Goal: Task Accomplishment & Management: Manage account settings

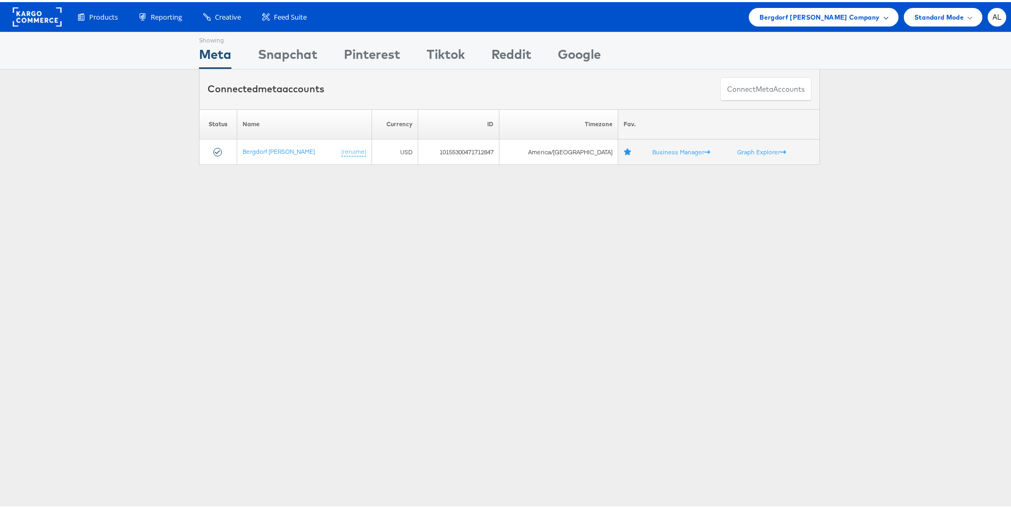
click at [805, 13] on span "Bergdorf [PERSON_NAME] Company" at bounding box center [820, 15] width 120 height 11
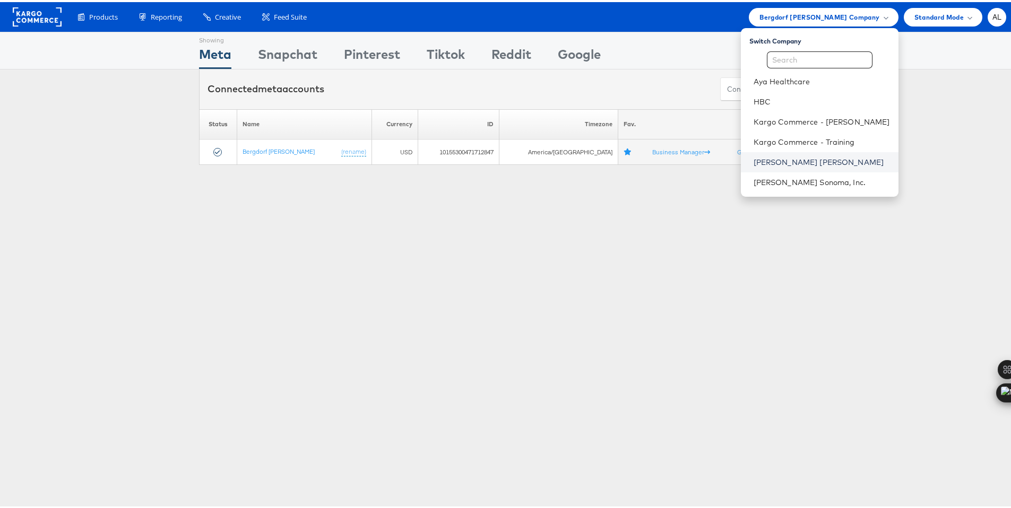
click at [777, 156] on link "Neiman Marcus" at bounding box center [822, 160] width 136 height 11
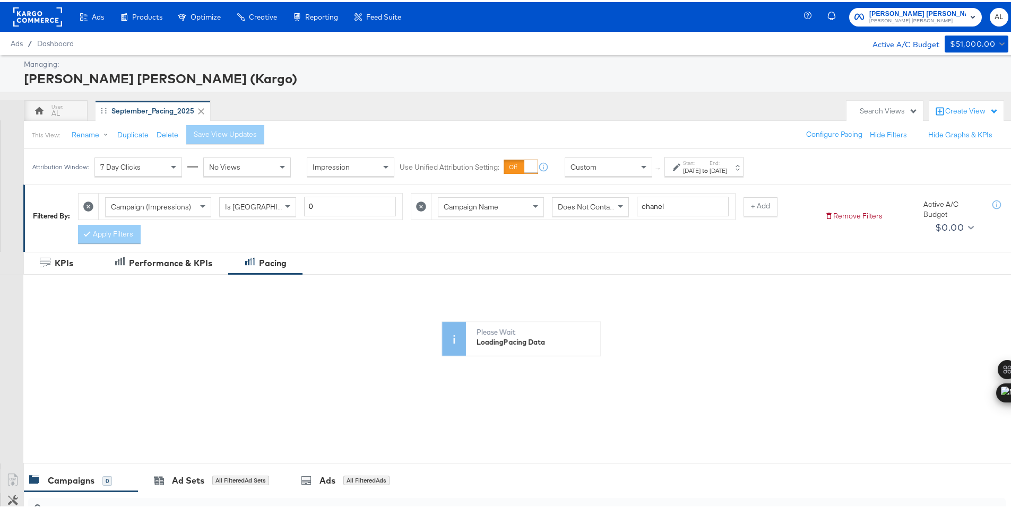
click at [605, 169] on div "Custom" at bounding box center [608, 165] width 87 height 18
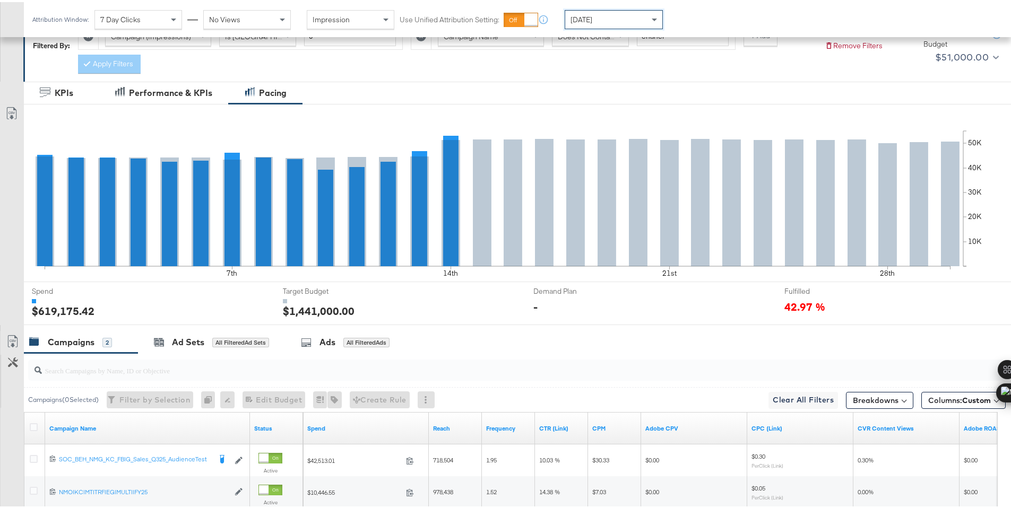
scroll to position [278, 0]
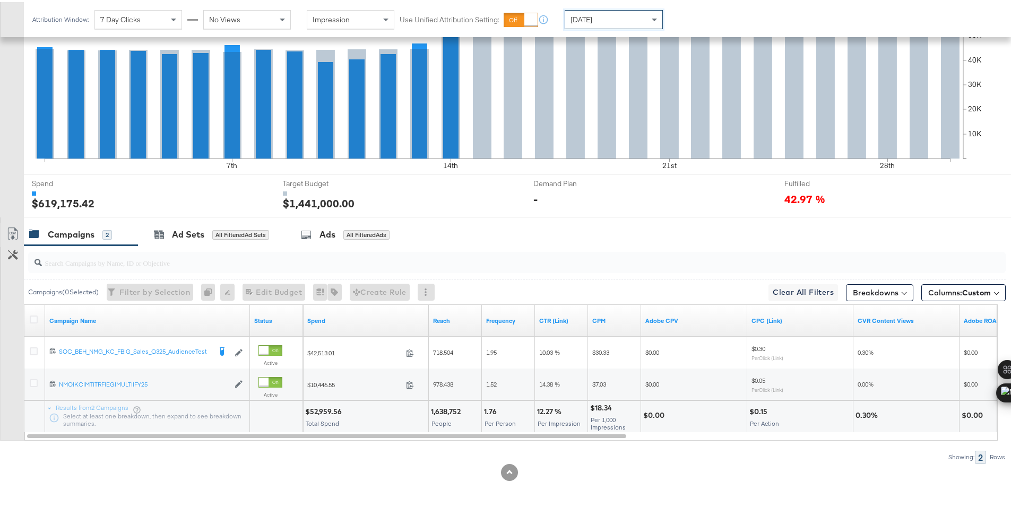
click at [328, 412] on div "$52,959.56" at bounding box center [325, 410] width 40 height 10
drag, startPoint x: 328, startPoint y: 412, endPoint x: 330, endPoint y: 403, distance: 8.8
click at [328, 412] on div "$52,959.56" at bounding box center [325, 410] width 40 height 10
click at [328, 410] on div "$52,959.56" at bounding box center [325, 410] width 40 height 10
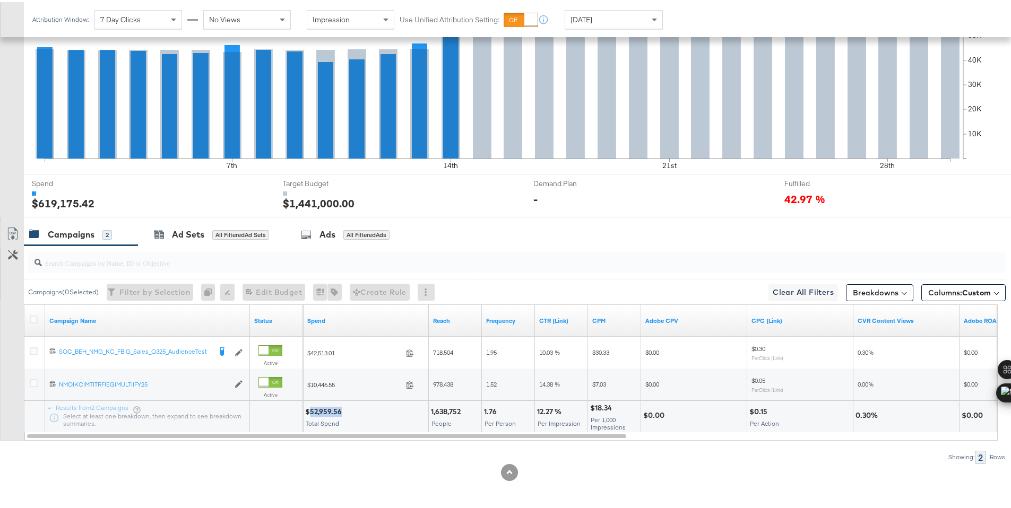
copy div "52,959.56"
click at [579, 20] on span "Today" at bounding box center [582, 18] width 22 height 10
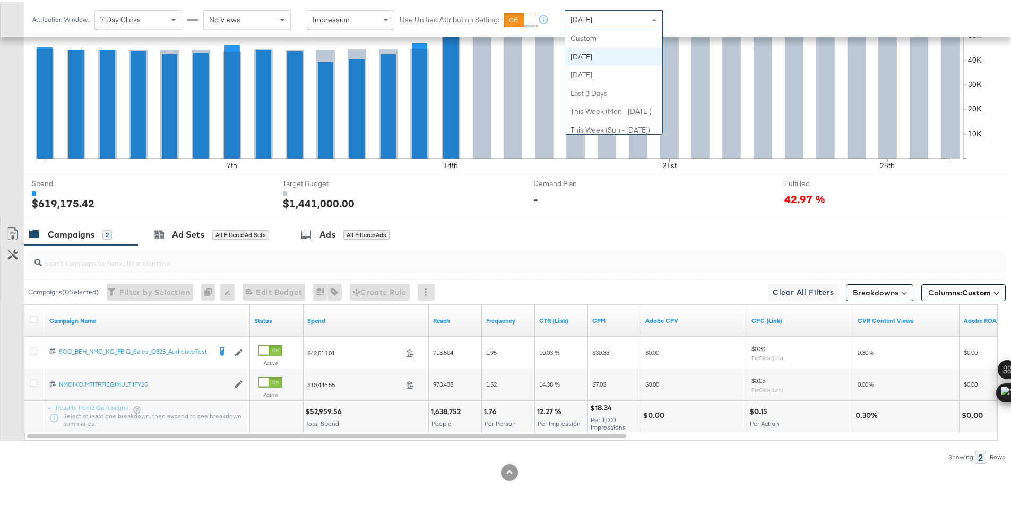
scroll to position [19, 0]
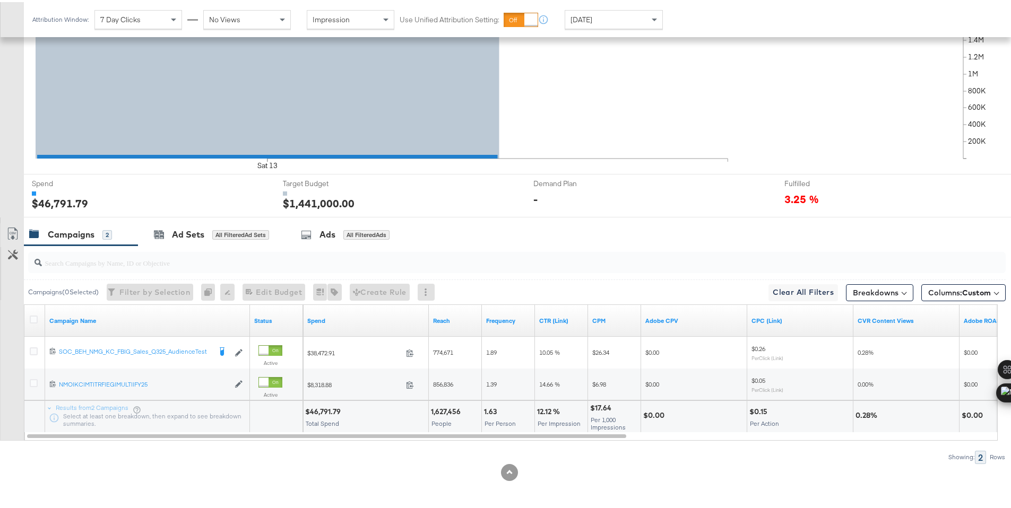
click at [322, 410] on div "$46,791.79" at bounding box center [324, 410] width 39 height 10
copy div "46,791.79"
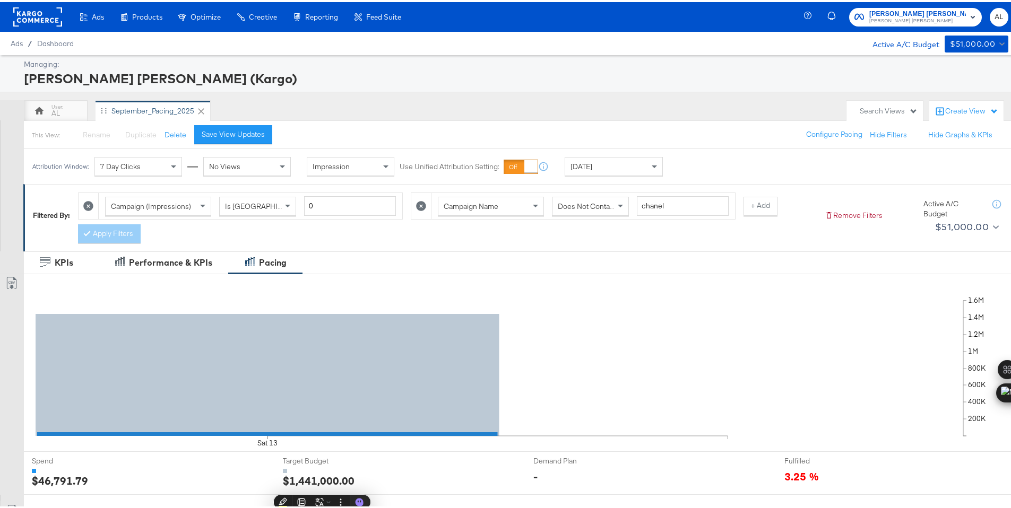
click at [49, 21] on rect at bounding box center [37, 14] width 49 height 19
click at [47, 19] on rect at bounding box center [37, 14] width 49 height 19
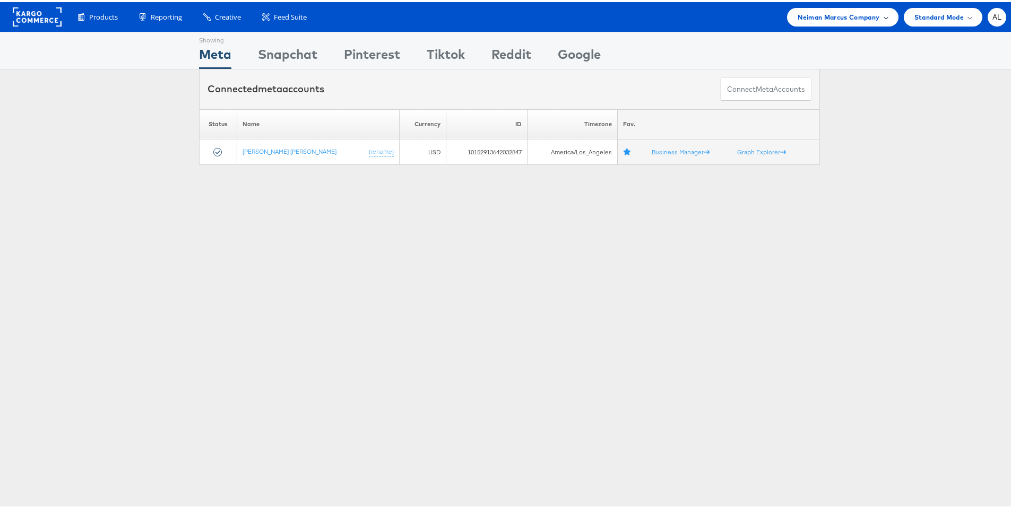
click at [835, 18] on span "Neiman Marcus Company" at bounding box center [839, 15] width 82 height 11
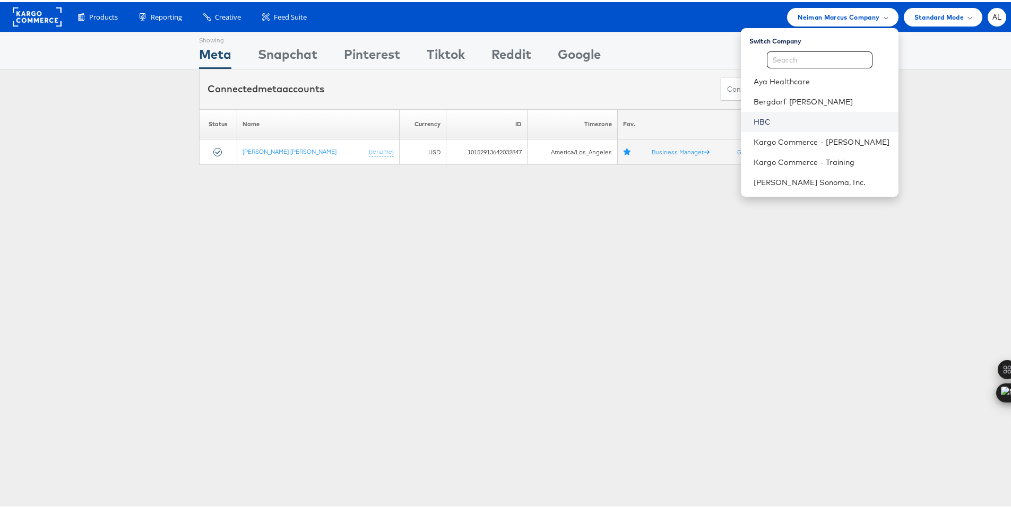
click at [775, 116] on link "HBC" at bounding box center [822, 120] width 136 height 11
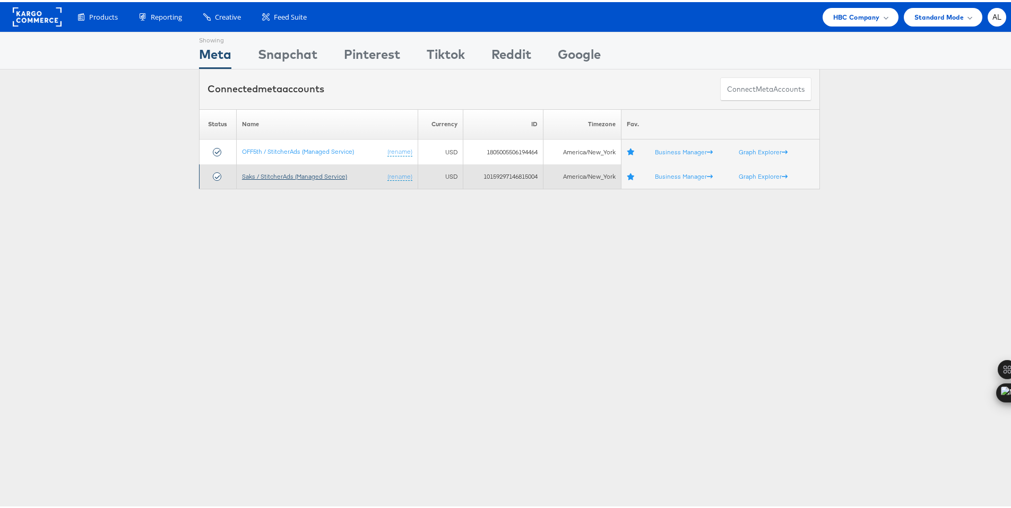
click at [257, 178] on link "Saks / StitcherAds (Managed Service)" at bounding box center [294, 174] width 105 height 8
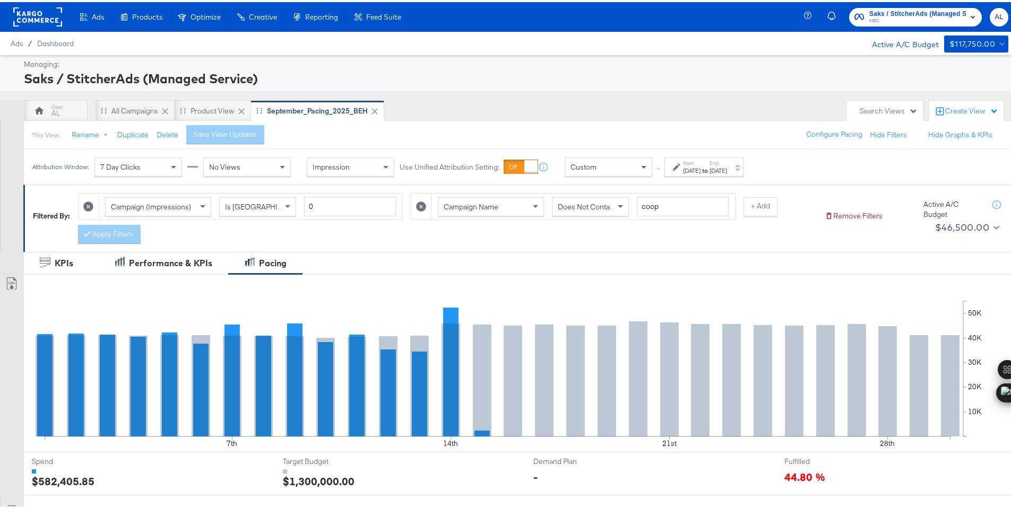
click at [641, 169] on span at bounding box center [644, 165] width 13 height 18
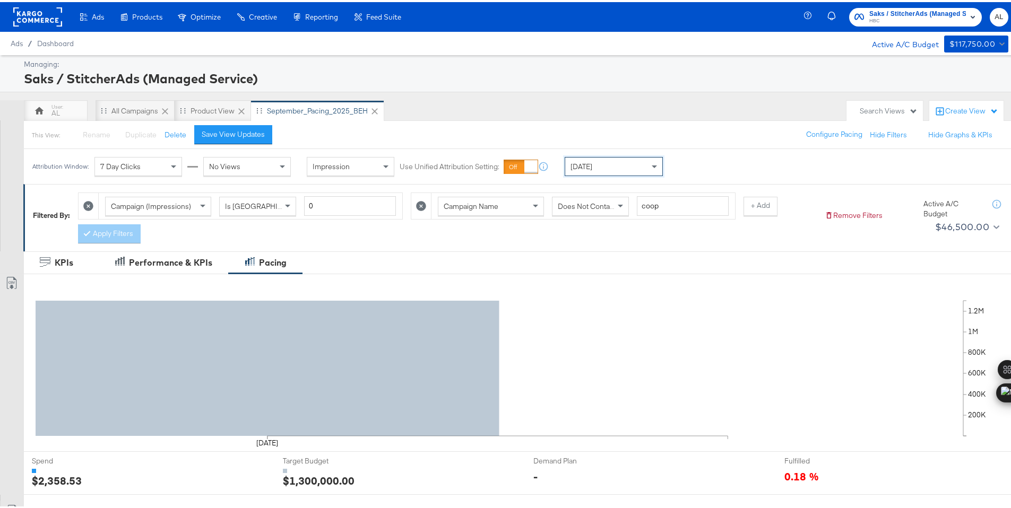
click at [620, 172] on div "Today" at bounding box center [613, 165] width 97 height 18
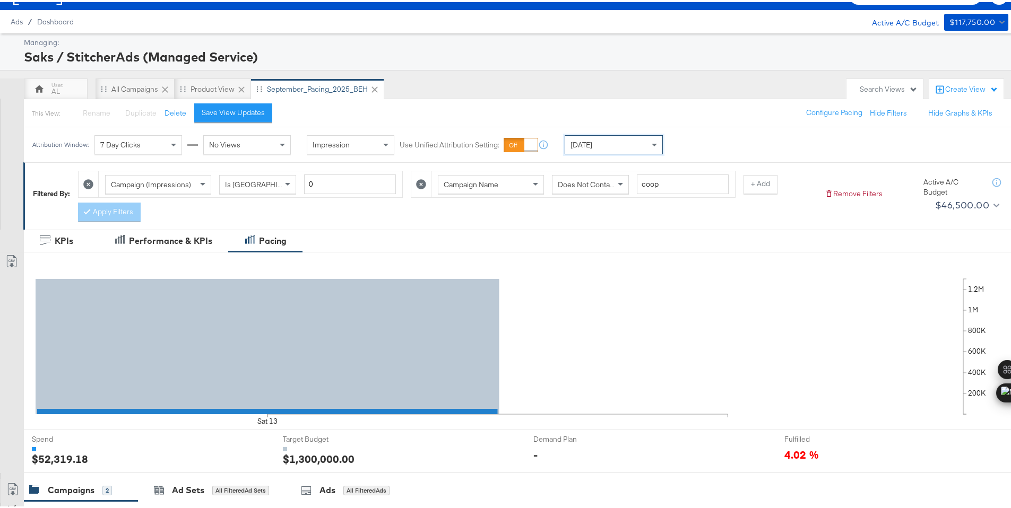
scroll to position [278, 0]
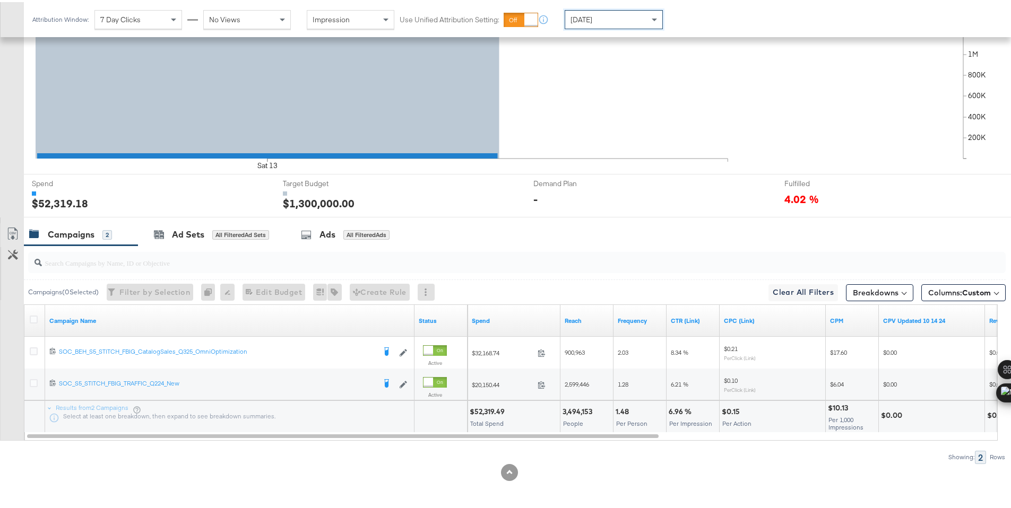
click at [481, 409] on div "$52,319.49" at bounding box center [489, 410] width 38 height 10
copy div "52,319.49"
click at [33, 318] on icon at bounding box center [34, 318] width 8 height 8
click at [0, 0] on input "checkbox" at bounding box center [0, 0] width 0 height 0
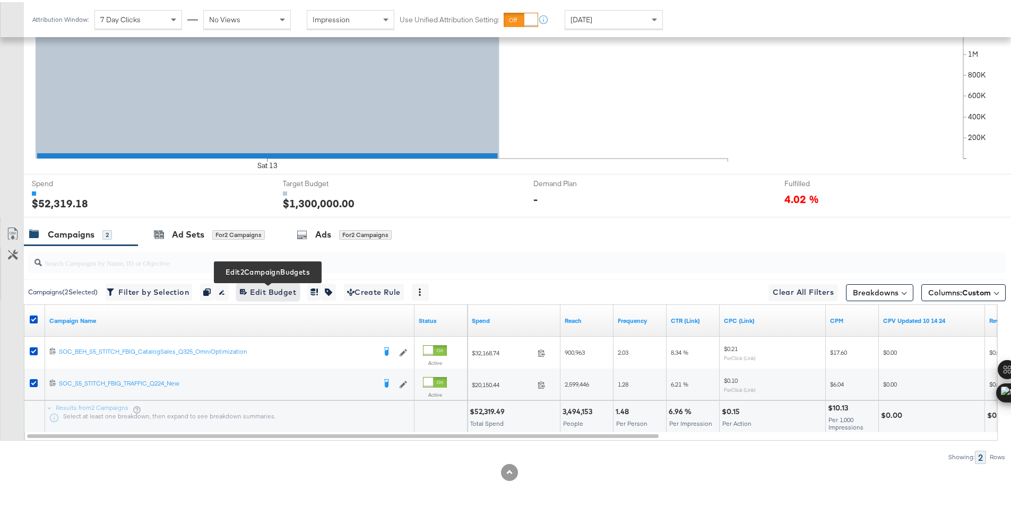
click at [274, 291] on span "Edit 2 Campaign Budgets Edit Budget" at bounding box center [268, 290] width 56 height 13
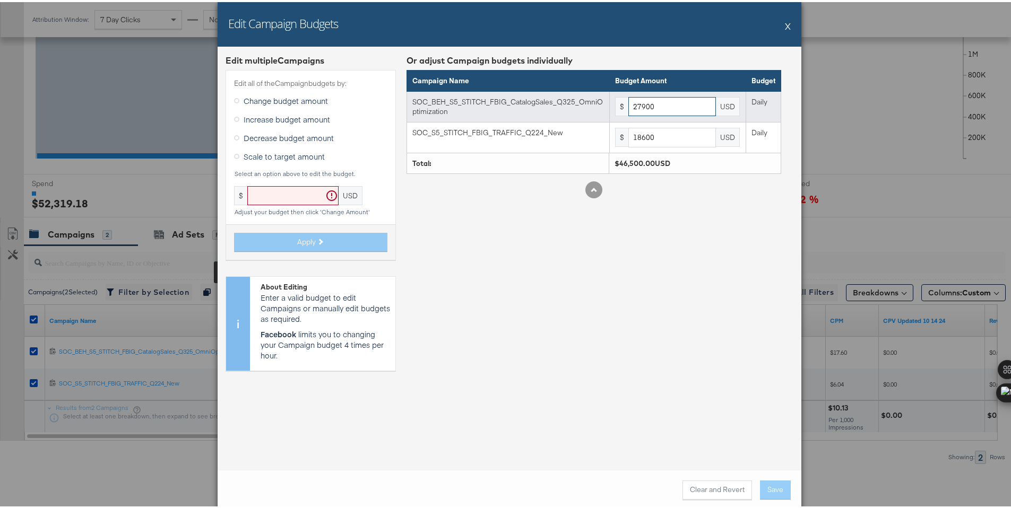
click at [643, 109] on input "27900" at bounding box center [672, 105] width 88 height 20
paste input "22"
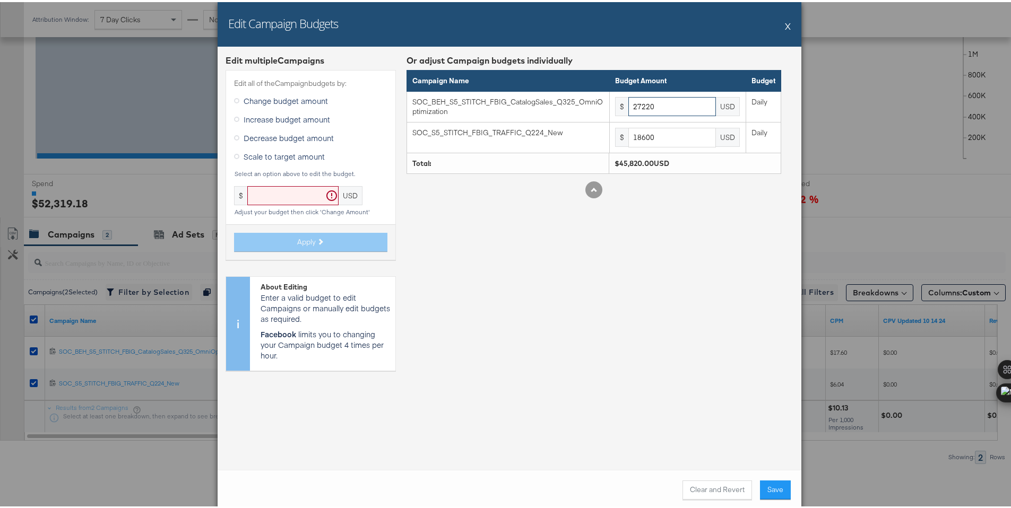
type input "27220"
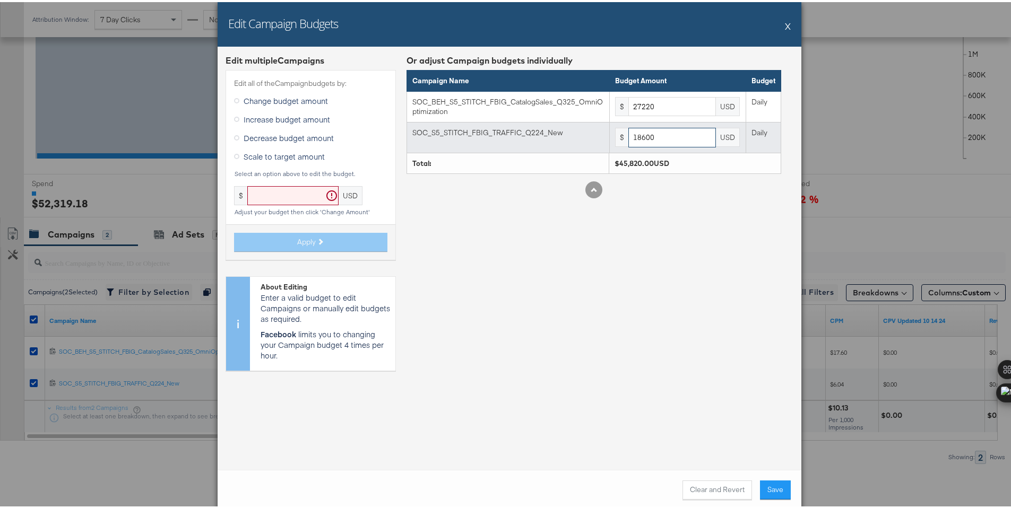
click at [670, 131] on input "18600" at bounding box center [672, 136] width 88 height 20
paste input "147"
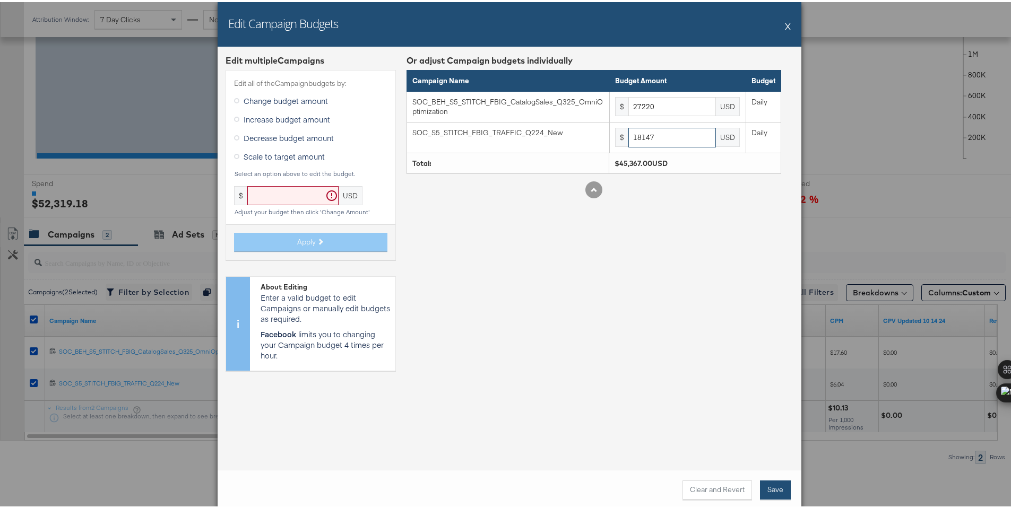
type input "18147"
click at [764, 484] on button "Save" at bounding box center [775, 488] width 31 height 19
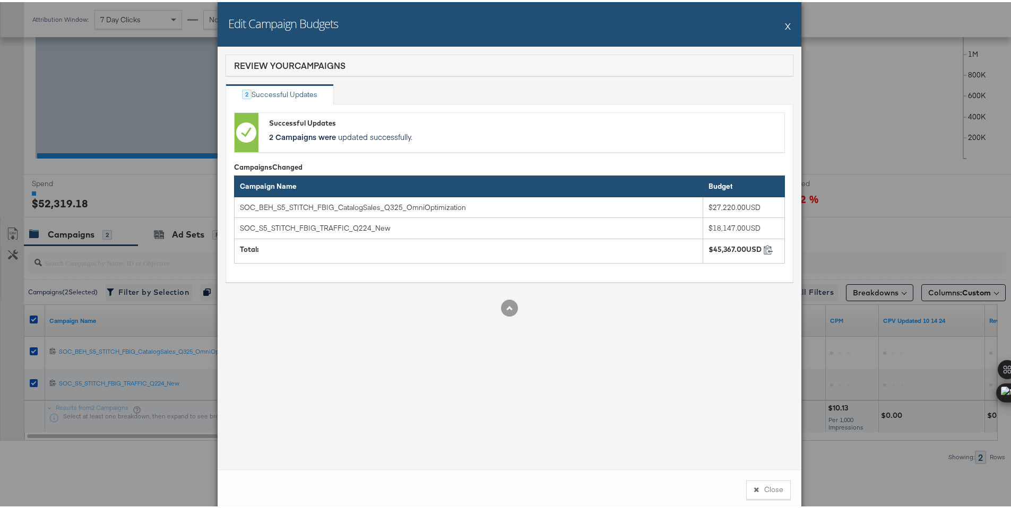
click at [764, 484] on button "Close" at bounding box center [768, 488] width 45 height 19
